Goal: Task Accomplishment & Management: Use online tool/utility

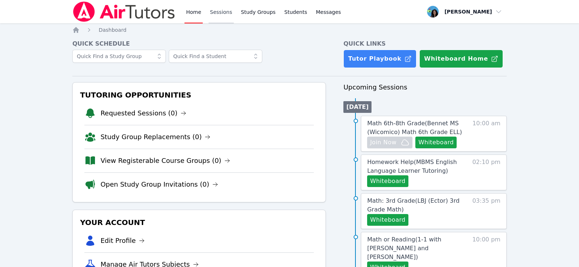
click at [215, 10] on link "Sessions" at bounding box center [221, 11] width 25 height 23
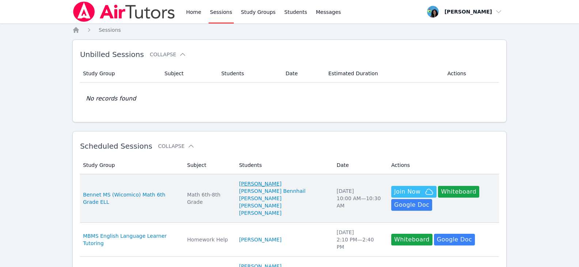
click at [269, 184] on link "[PERSON_NAME]" at bounding box center [260, 183] width 42 height 7
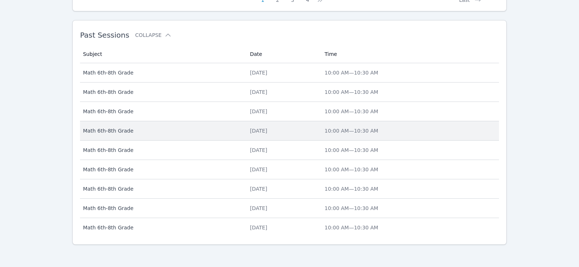
scroll to position [484, 0]
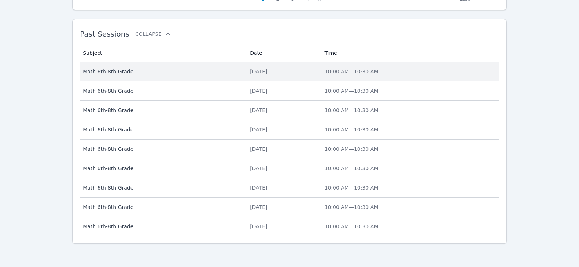
click at [262, 71] on div "[DATE]" at bounding box center [283, 71] width 66 height 7
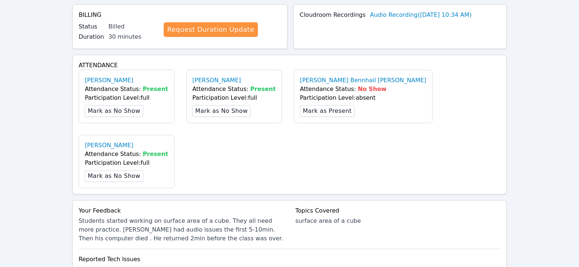
scroll to position [400, 0]
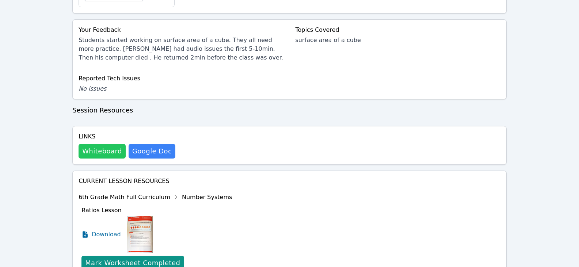
click at [117, 144] on button "Whiteboard" at bounding box center [102, 151] width 47 height 15
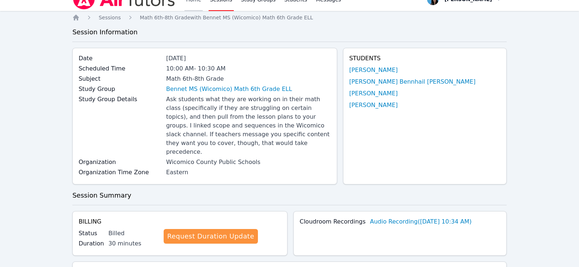
scroll to position [0, 0]
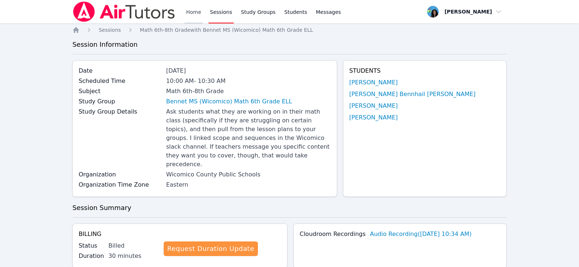
click at [192, 17] on link "Home" at bounding box center [193, 11] width 18 height 23
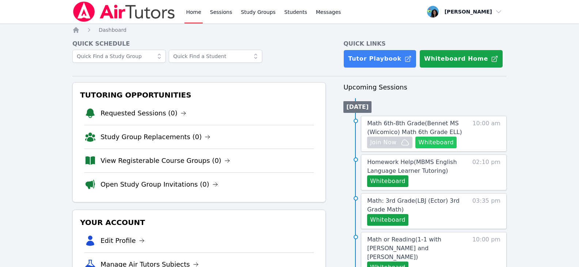
click at [447, 146] on button "Whiteboard" at bounding box center [435, 143] width 41 height 12
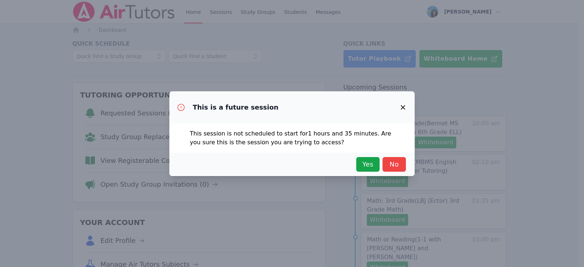
click at [356, 167] on div "Yes No" at bounding box center [292, 164] width 228 height 15
click at [362, 165] on span "Yes" at bounding box center [368, 164] width 16 height 10
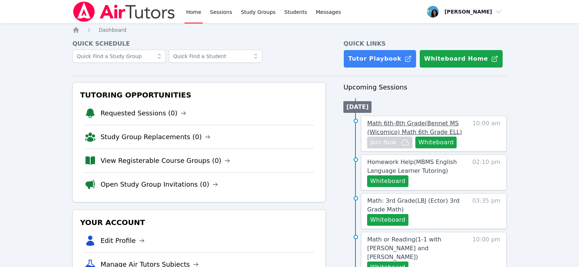
click at [402, 123] on span "Math 6th-8th Grade ( Bennet MS (Wicomico) Math 6th Grade ELL )" at bounding box center [414, 128] width 95 height 16
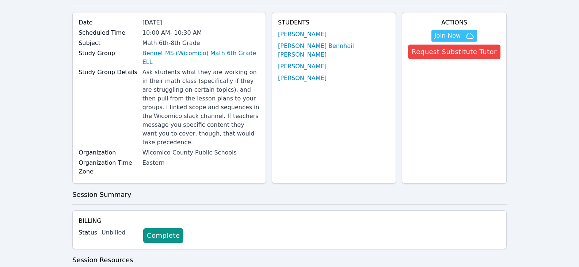
scroll to position [110, 0]
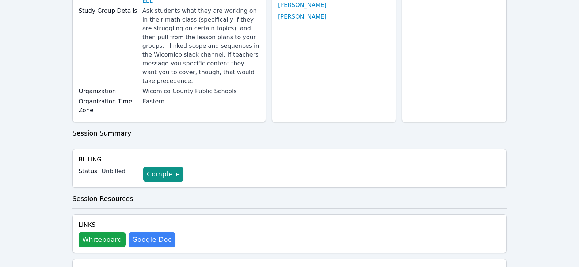
click at [104, 214] on div "Links Whiteboard Hidden Google Doc" at bounding box center [289, 233] width 434 height 39
click at [108, 232] on button "Whiteboard" at bounding box center [102, 239] width 47 height 15
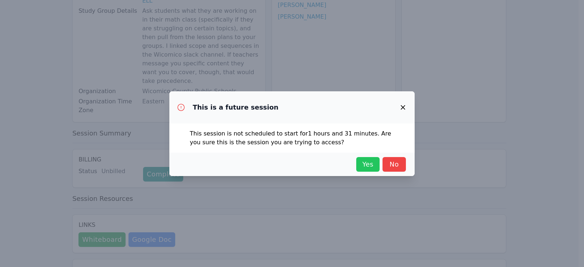
click at [367, 169] on span "Yes" at bounding box center [368, 164] width 16 height 10
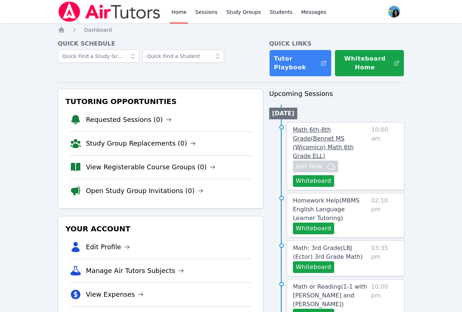
click at [339, 132] on span "Math 6th-8th Grade ( Bennet MS (Wicomico) Math 6th Grade ELL )" at bounding box center [323, 142] width 61 height 33
